Goal: Navigation & Orientation: Find specific page/section

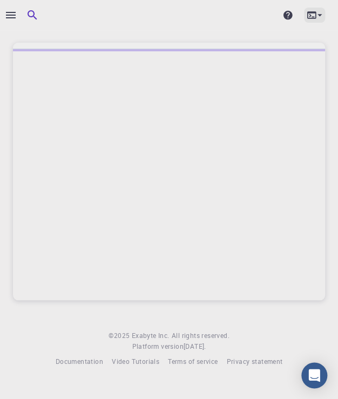
click at [319, 20] on icon at bounding box center [319, 15] width 11 height 11
click at [319, 20] on div at bounding box center [169, 199] width 338 height 399
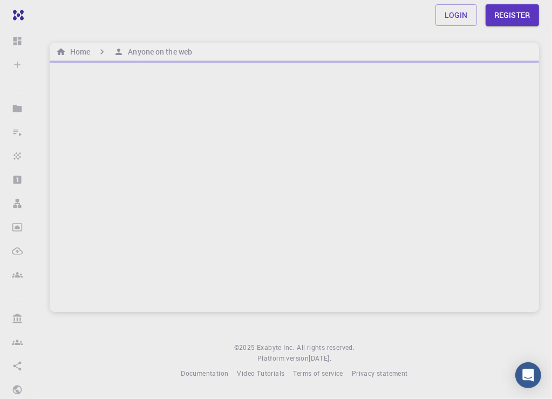
click at [268, 20] on div "Login Register" at bounding box center [294, 15] width 515 height 22
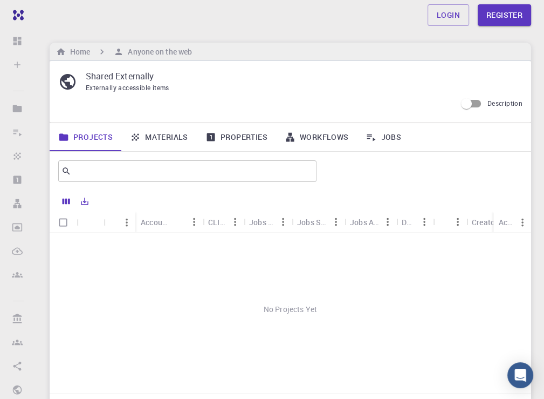
click at [215, 283] on div "No Projects Yet" at bounding box center [291, 308] width 482 height 153
click at [70, 141] on link "Projects" at bounding box center [86, 137] width 72 height 28
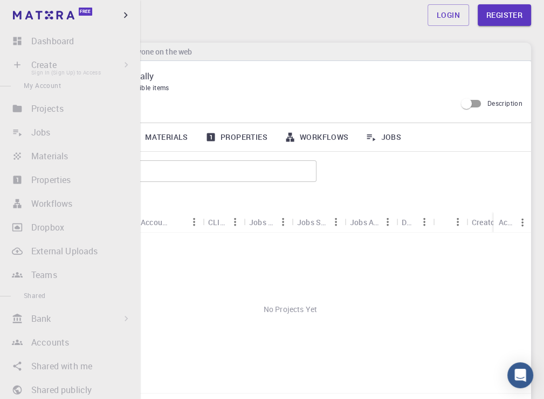
click at [118, 64] on li "Create Sign In (Sign Up) to Access New Job New Material Create Material Upload …" at bounding box center [70, 65] width 140 height 22
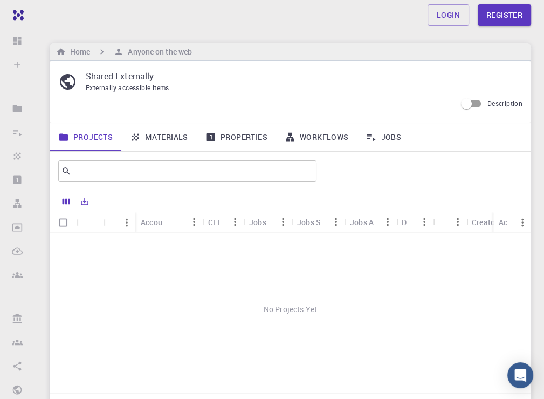
scroll to position [106, 0]
